Goal: Information Seeking & Learning: Check status

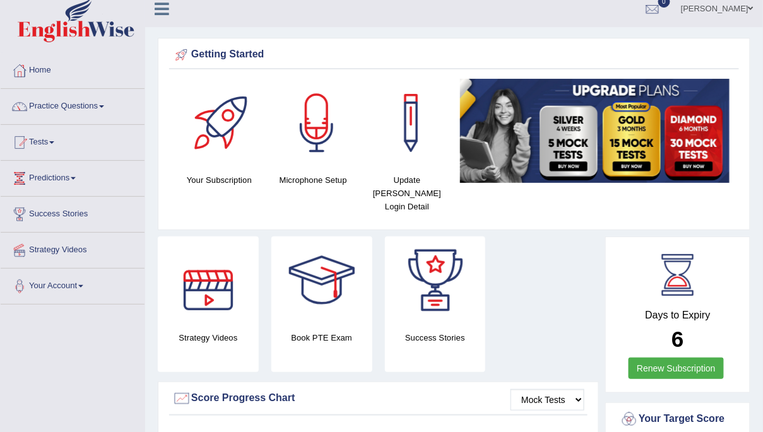
scroll to position [13, 0]
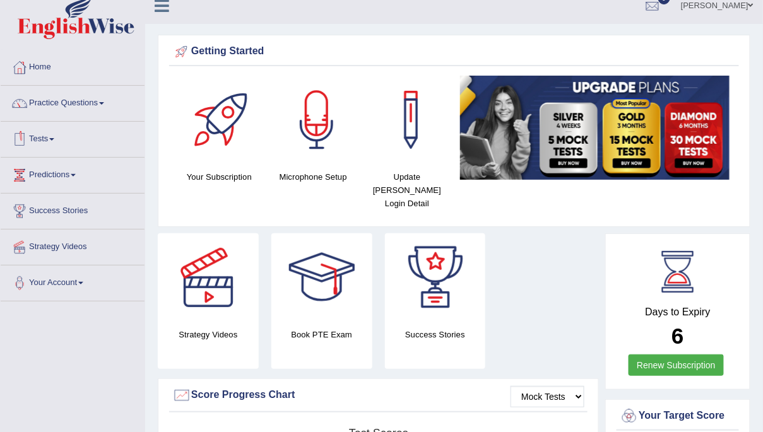
click at [53, 134] on link "Tests" at bounding box center [73, 138] width 144 height 32
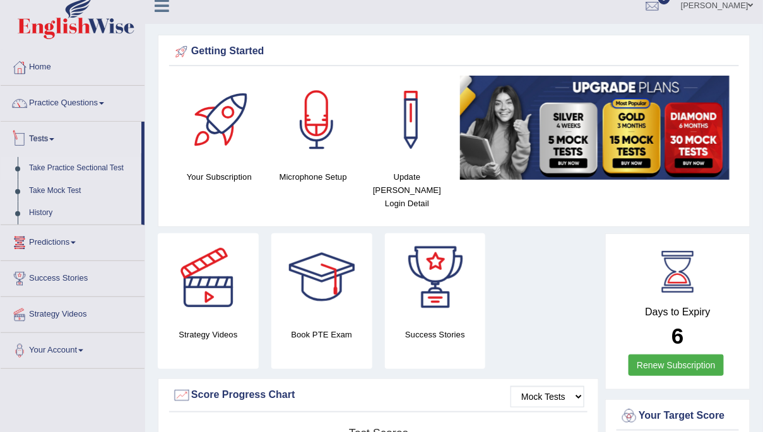
click at [81, 168] on link "Take Practice Sectional Test" at bounding box center [82, 168] width 118 height 23
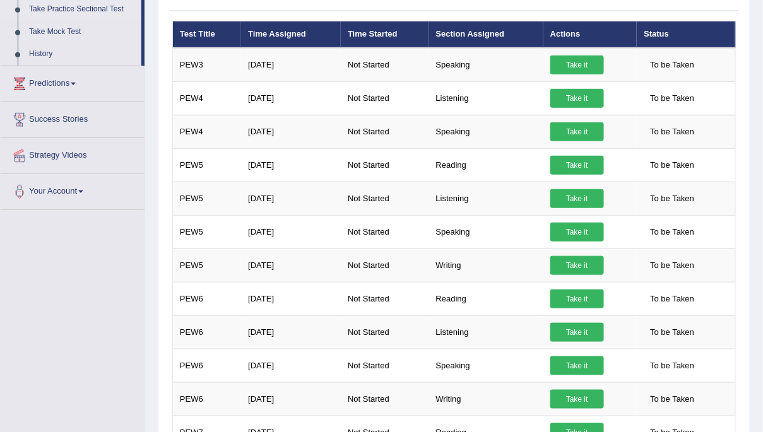
scroll to position [172, 0]
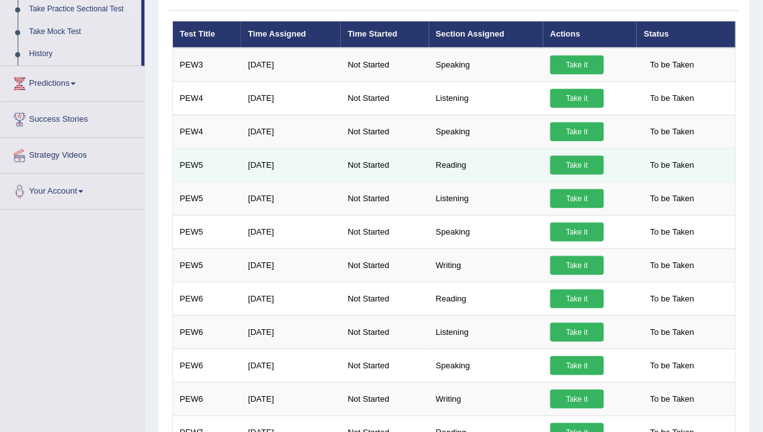
click at [579, 162] on link "Take it" at bounding box center [577, 165] width 54 height 19
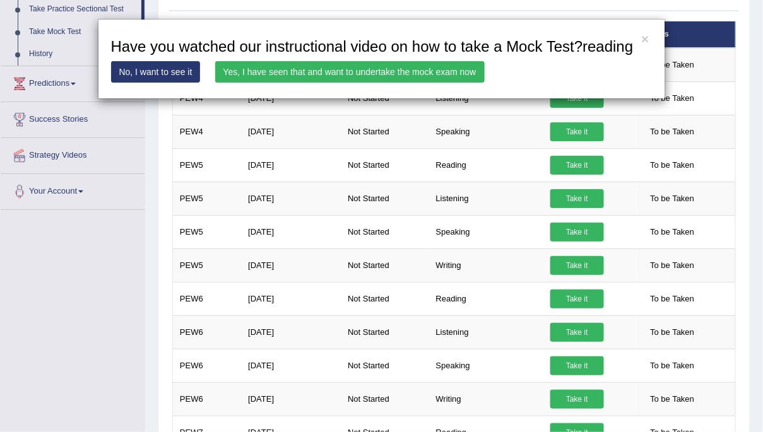
click at [429, 83] on link "Yes, I have seen that and want to undertake the mock exam now" at bounding box center [350, 71] width 270 height 21
click at [432, 83] on link "Yes, I have seen that and want to undertake the mock exam now" at bounding box center [350, 71] width 270 height 21
click at [420, 83] on link "Yes, I have seen that and want to undertake the mock exam now" at bounding box center [350, 71] width 270 height 21
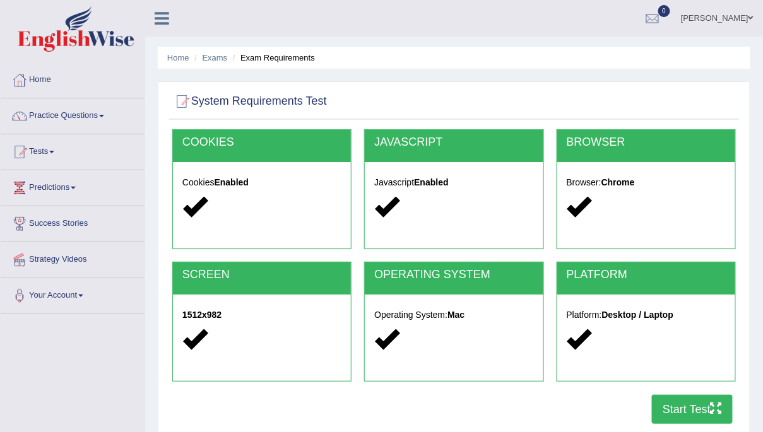
click at [673, 411] on button "Start Test" at bounding box center [692, 409] width 81 height 29
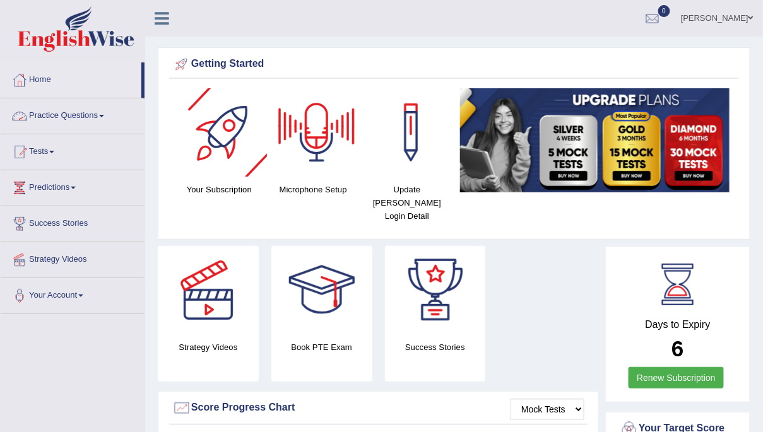
click at [46, 119] on link "Practice Questions" at bounding box center [73, 114] width 144 height 32
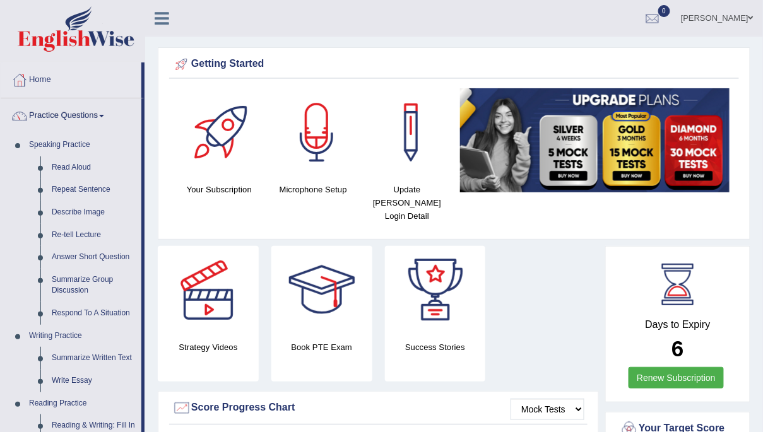
click at [46, 118] on link "Practice Questions" at bounding box center [71, 114] width 141 height 32
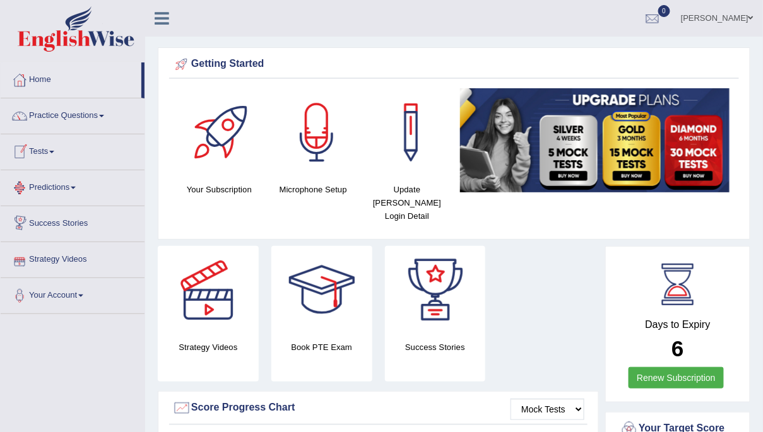
click at [48, 151] on link "Tests" at bounding box center [73, 150] width 144 height 32
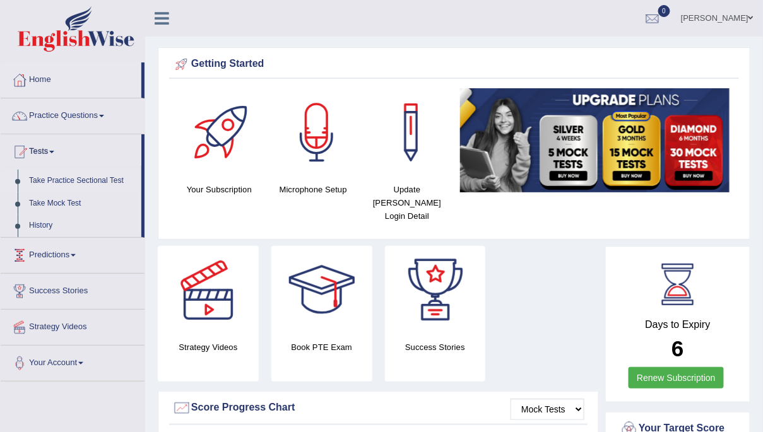
click at [80, 177] on link "Take Practice Sectional Test" at bounding box center [82, 181] width 118 height 23
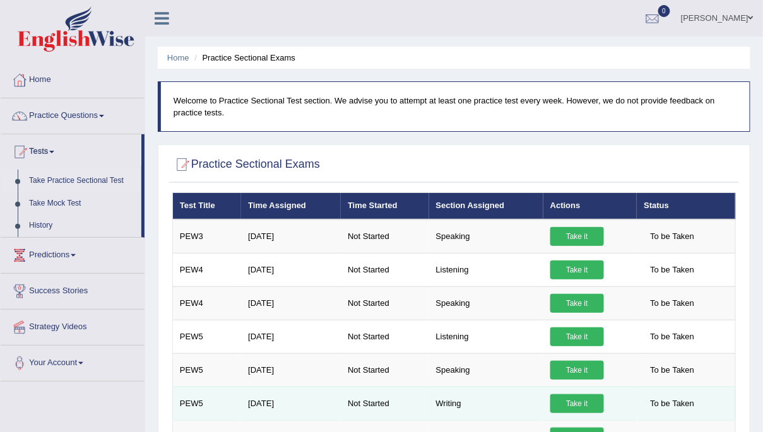
click at [583, 402] on link "Take it" at bounding box center [577, 403] width 54 height 19
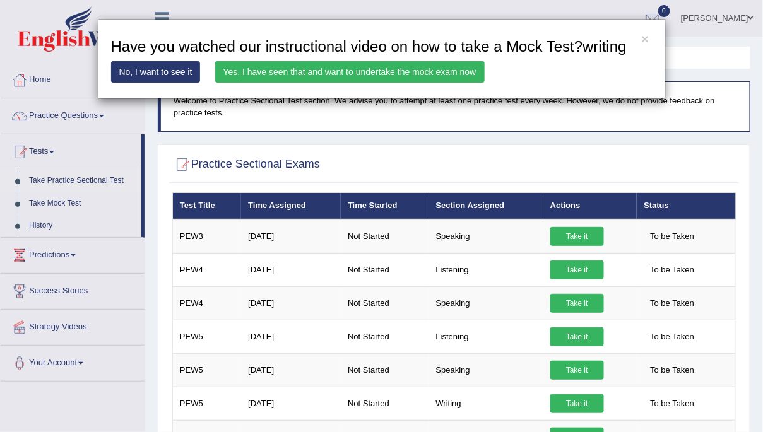
click at [434, 83] on link "Yes, I have seen that and want to undertake the mock exam now" at bounding box center [350, 71] width 270 height 21
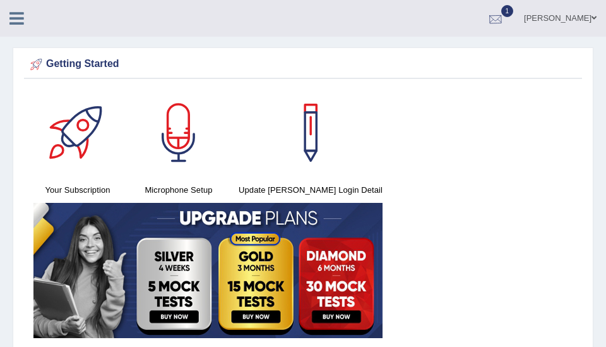
click at [505, 14] on div at bounding box center [495, 18] width 19 height 19
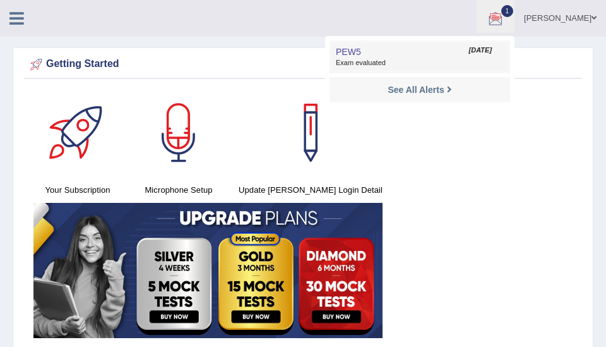
click at [406, 59] on span "Exam evaluated" at bounding box center [420, 63] width 168 height 10
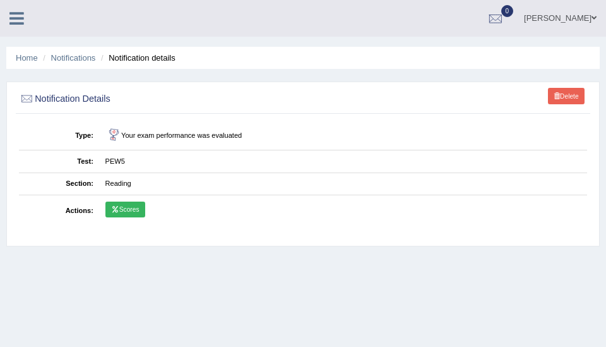
click at [125, 204] on link "Scores" at bounding box center [125, 209] width 40 height 16
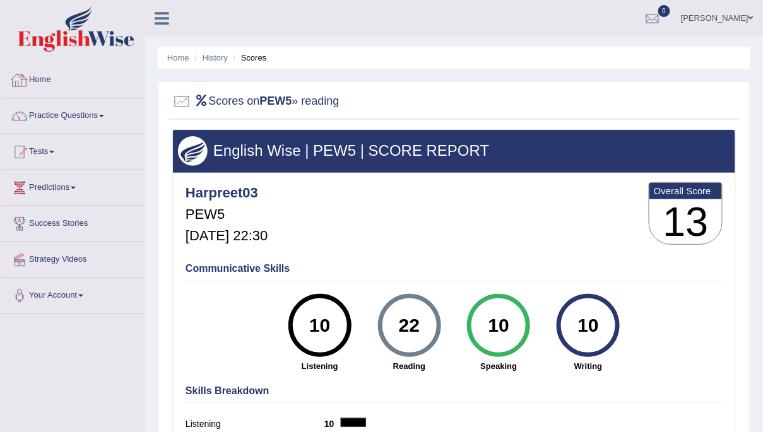
click at [39, 78] on link "Home" at bounding box center [73, 78] width 144 height 32
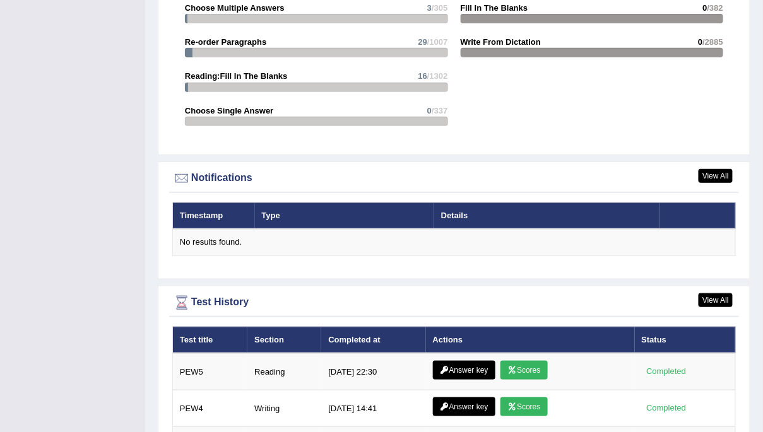
scroll to position [1650, 0]
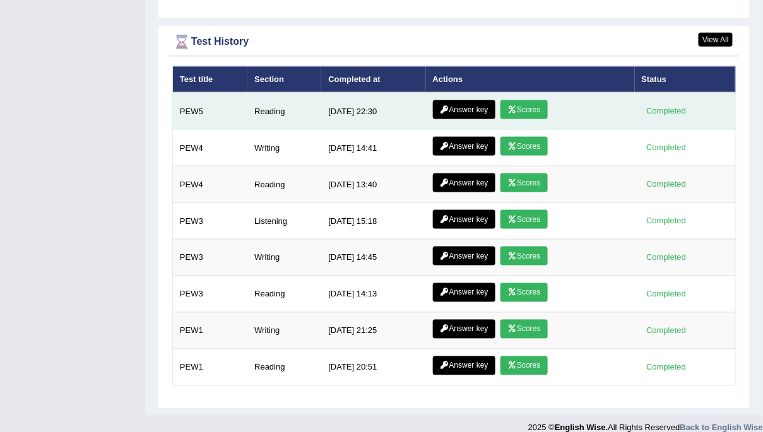
click at [468, 100] on link "Answer key" at bounding box center [464, 109] width 62 height 19
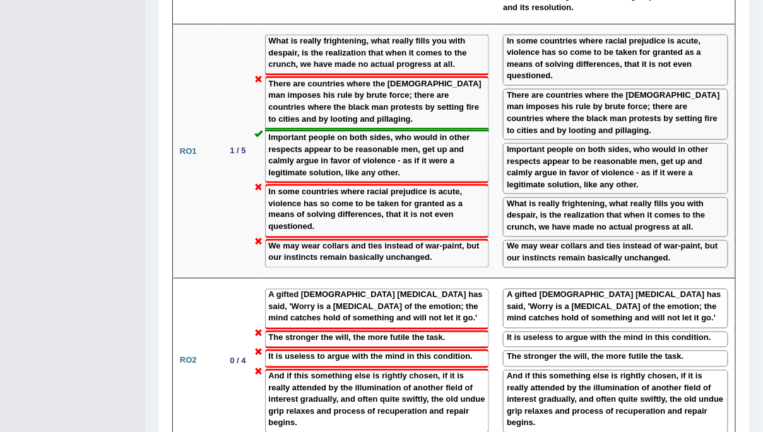
scroll to position [1657, 0]
